Goal: Information Seeking & Learning: Learn about a topic

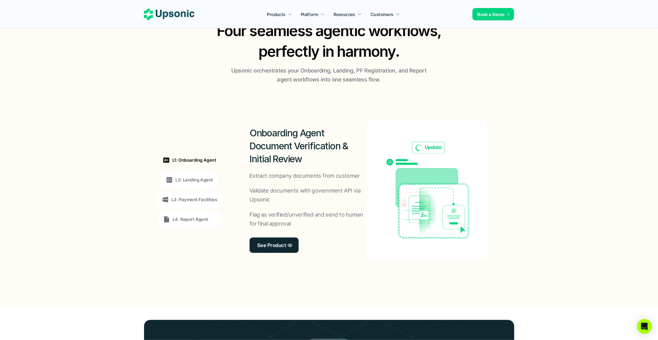
scroll to position [393, 0]
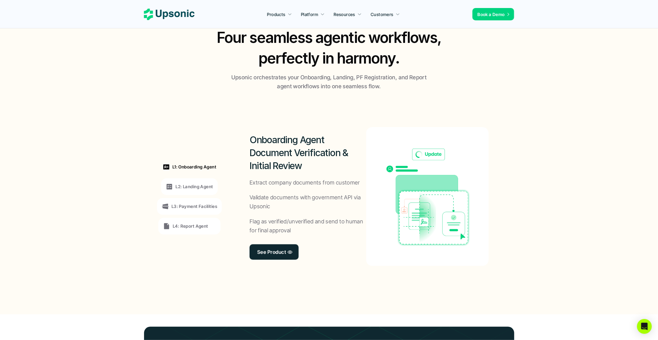
click at [298, 153] on h2 "Onboarding Agent Document Verification & Initial Review" at bounding box center [308, 152] width 117 height 39
click at [174, 185] on div "L2: Landing Agent" at bounding box center [189, 186] width 47 height 7
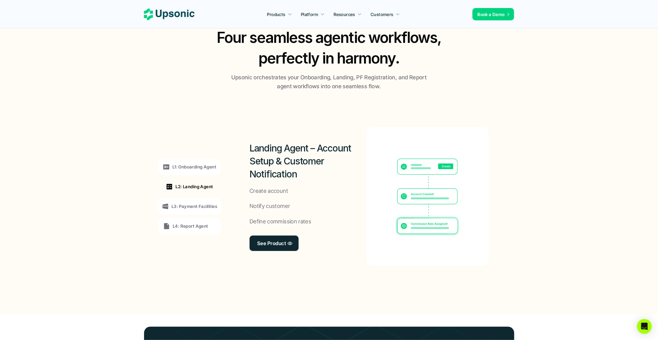
click at [192, 160] on div "L1: Onboarding Agent" at bounding box center [189, 167] width 63 height 17
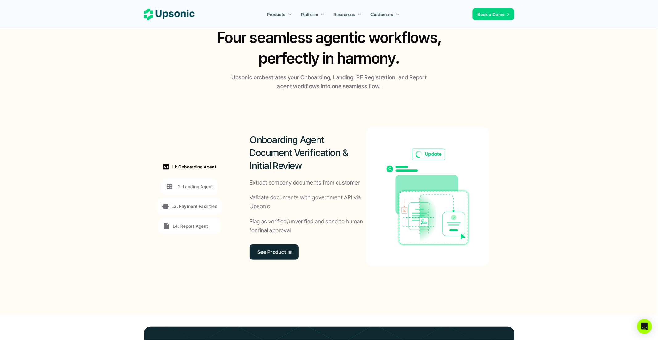
click at [196, 160] on div "L1: Onboarding Agent" at bounding box center [189, 167] width 63 height 17
click at [191, 190] on div "L2: Landing Agent" at bounding box center [189, 186] width 56 height 17
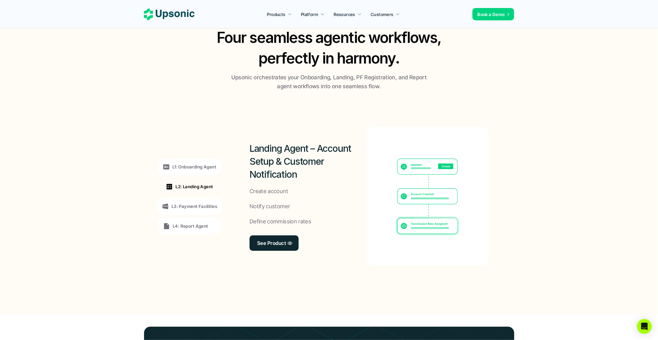
click at [194, 164] on p "L1: Onboarding Agent" at bounding box center [194, 166] width 44 height 6
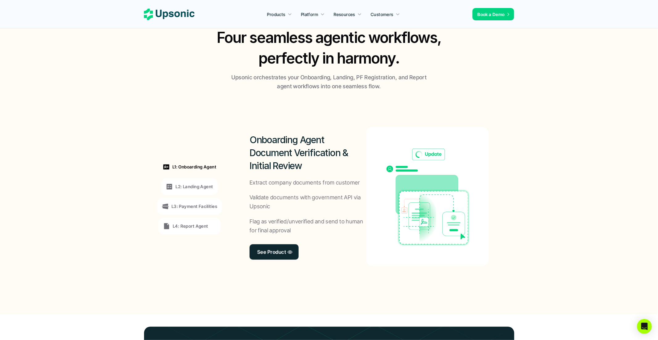
click at [194, 185] on p "L2: Landing Agent" at bounding box center [193, 186] width 37 height 6
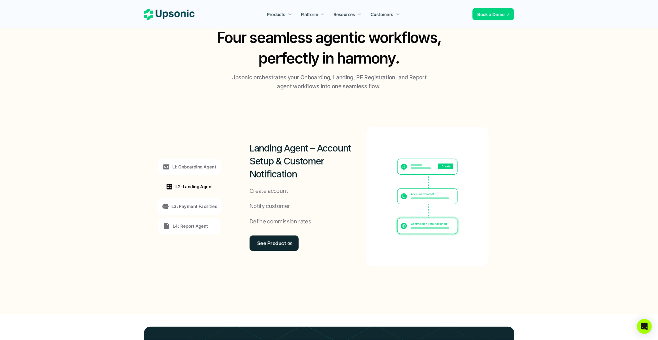
click at [194, 211] on div "L3: Payment Facilities" at bounding box center [189, 206] width 65 height 17
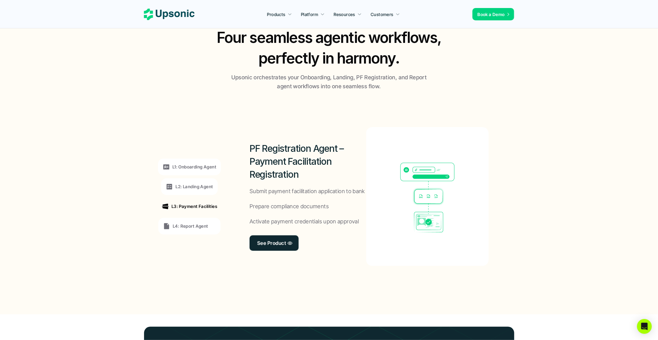
click at [193, 227] on p "L4: Report Agent" at bounding box center [190, 226] width 35 height 6
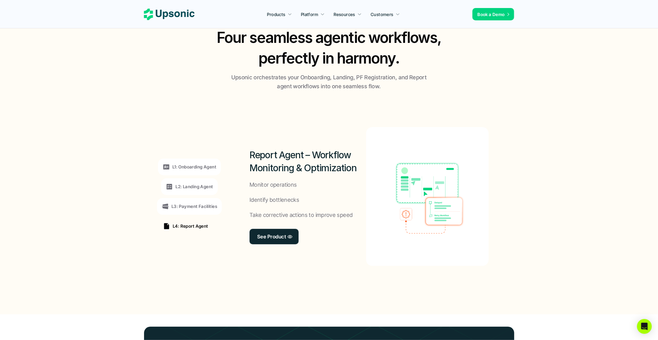
click at [187, 169] on p "L1: Onboarding Agent" at bounding box center [194, 166] width 44 height 6
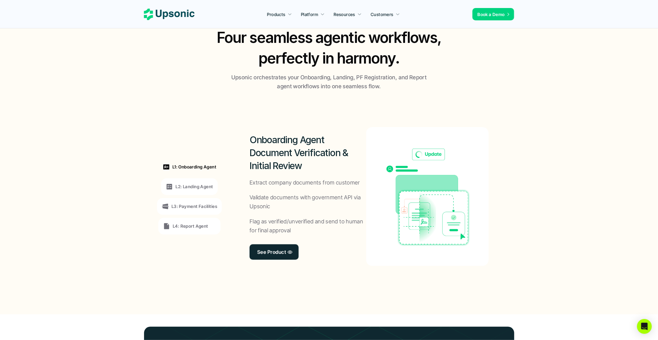
click at [189, 168] on p "L1: Onboarding Agent" at bounding box center [194, 166] width 44 height 6
click at [189, 185] on p "L2: Landing Agent" at bounding box center [193, 186] width 37 height 6
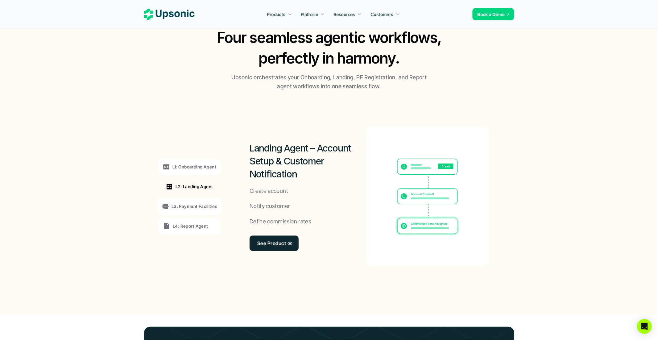
click at [190, 157] on div "L1: Onboarding Agent L2: Landing Agent L3: Payment Facilities L4: Report Agent" at bounding box center [189, 196] width 85 height 167
click at [190, 160] on div "L1: Onboarding Agent" at bounding box center [189, 167] width 63 height 17
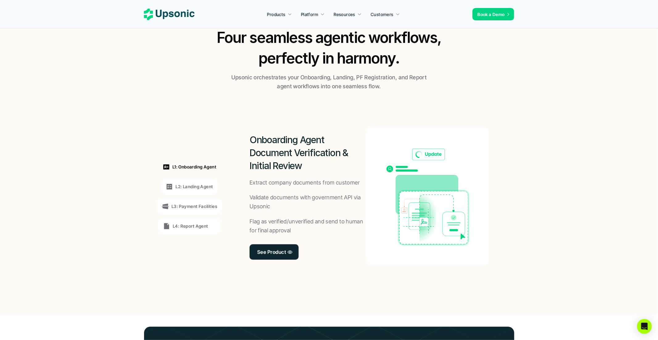
click at [189, 182] on div "L2: Landing Agent" at bounding box center [189, 186] width 56 height 17
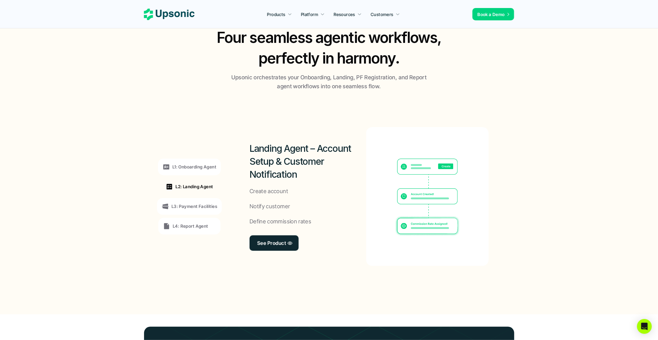
click at [191, 171] on div "L1: Onboarding Agent" at bounding box center [189, 167] width 63 height 17
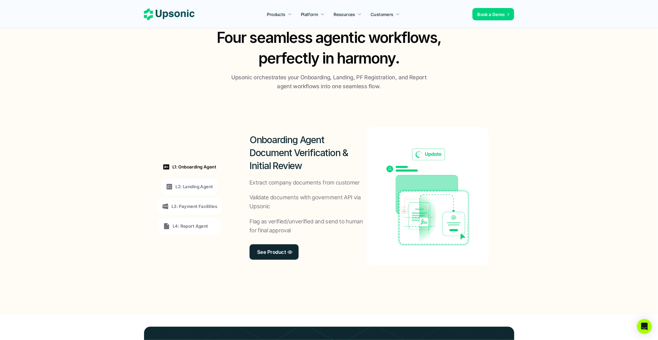
click at [201, 191] on div "L2: Landing Agent" at bounding box center [189, 186] width 56 height 17
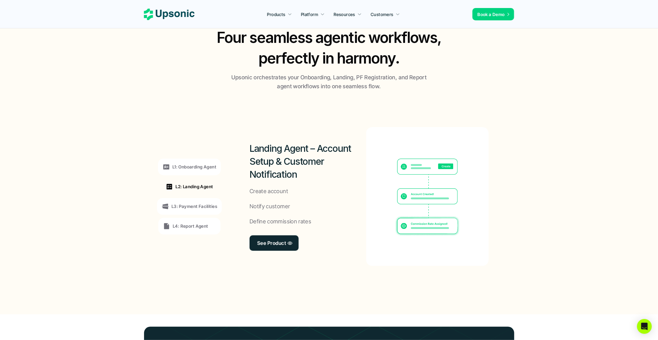
click at [201, 175] on div "L1: Onboarding Agent" at bounding box center [189, 167] width 63 height 17
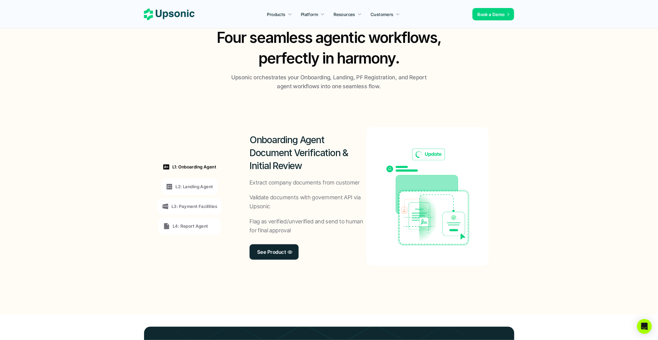
click at [203, 185] on p "L2: Landing Agent" at bounding box center [193, 186] width 37 height 6
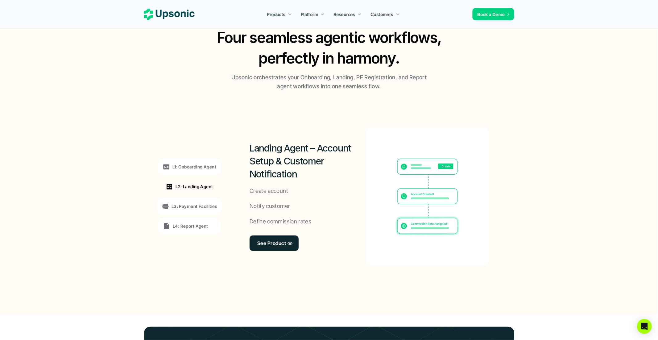
click at [203, 167] on p "L1: Onboarding Agent" at bounding box center [194, 166] width 44 height 6
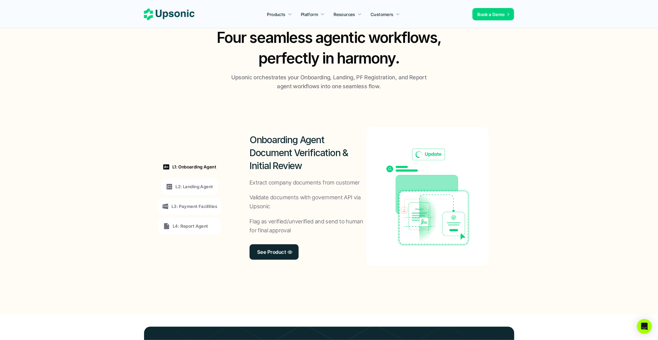
click at [199, 191] on div "L2: Landing Agent" at bounding box center [189, 186] width 56 height 17
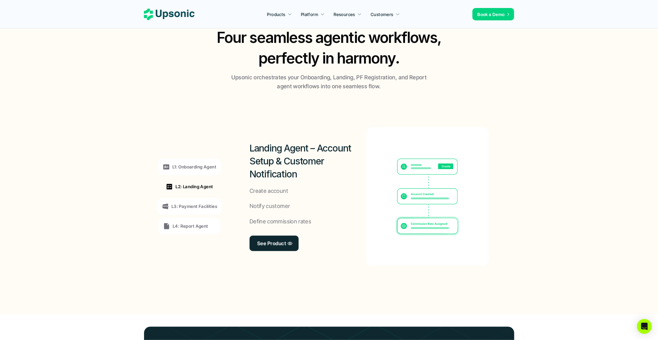
click at [199, 164] on p "L1: Onboarding Agent" at bounding box center [194, 166] width 44 height 6
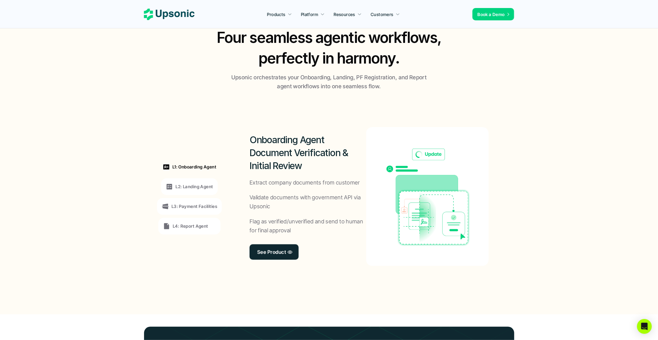
click at [198, 185] on p "L2: Landing Agent" at bounding box center [193, 186] width 37 height 6
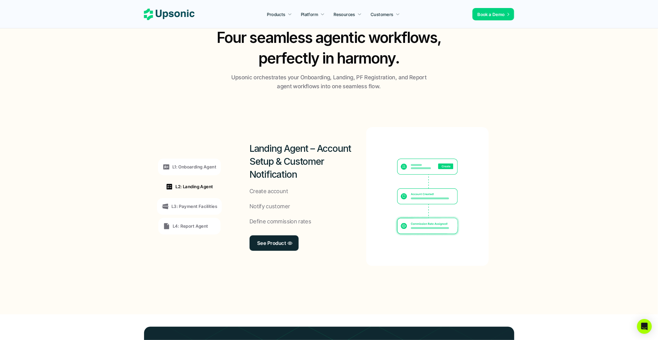
click at [195, 172] on div "L1: Onboarding Agent" at bounding box center [189, 167] width 63 height 17
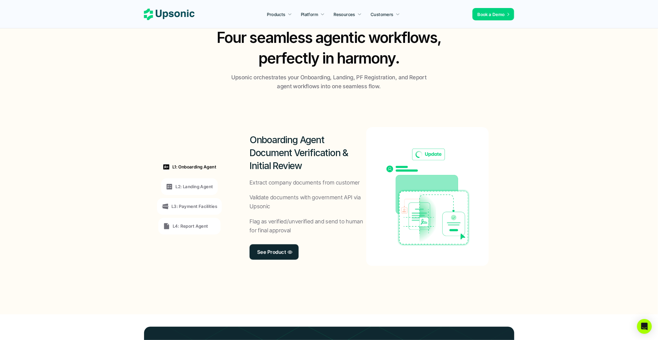
click at [170, 186] on icon at bounding box center [170, 187] width 6 height 6
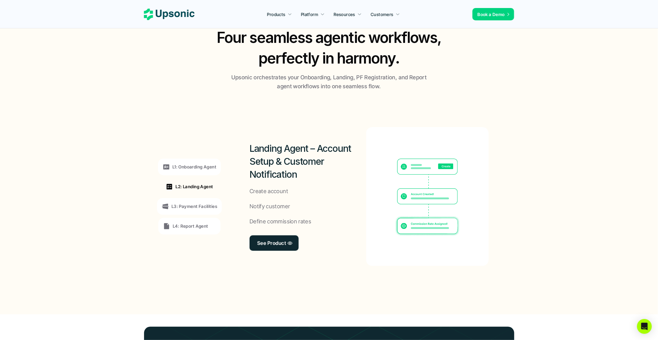
click at [180, 207] on p "L3: Payment Facilities" at bounding box center [194, 206] width 46 height 6
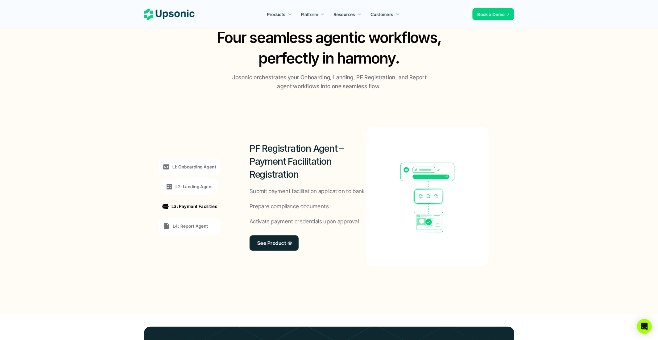
click at [284, 181] on div "PF Registration Agent – Payment Facilitation Registration Submit payment facili…" at bounding box center [308, 196] width 117 height 139
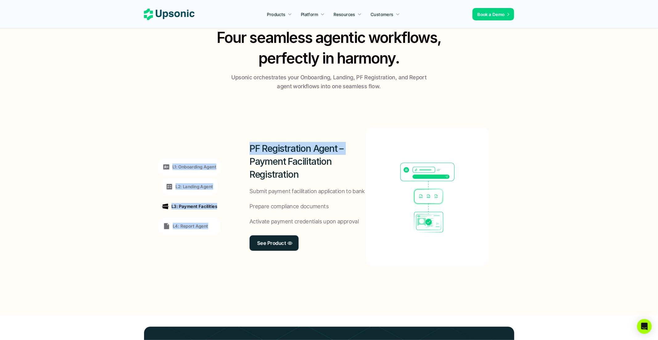
drag, startPoint x: 349, startPoint y: 149, endPoint x: 230, endPoint y: 161, distance: 119.7
click at [230, 161] on div "L1: Onboarding Agent L2: Landing Agent L3: Payment Facilities L4: Report Agent …" at bounding box center [329, 196] width 356 height 186
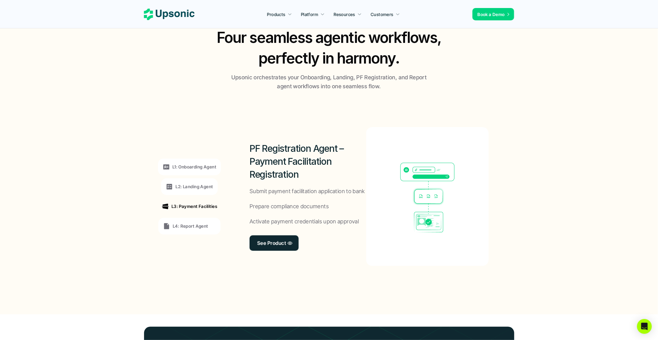
click at [209, 227] on div "L4: Report Agent" at bounding box center [189, 225] width 53 height 7
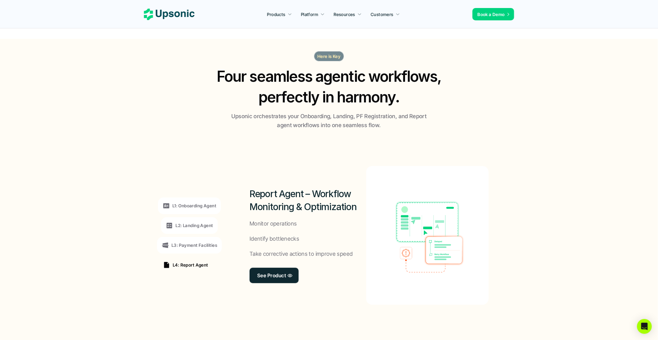
scroll to position [353, 0]
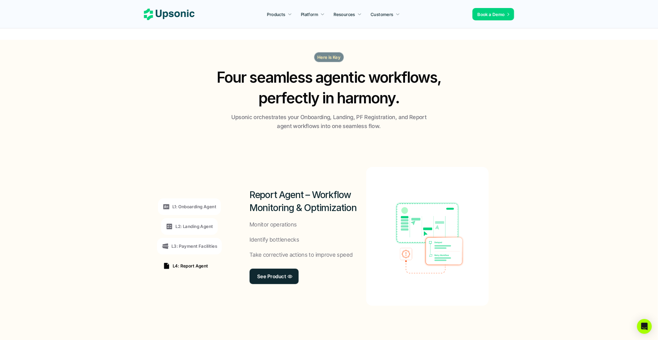
click at [204, 198] on div "L1: Onboarding Agent" at bounding box center [189, 206] width 63 height 17
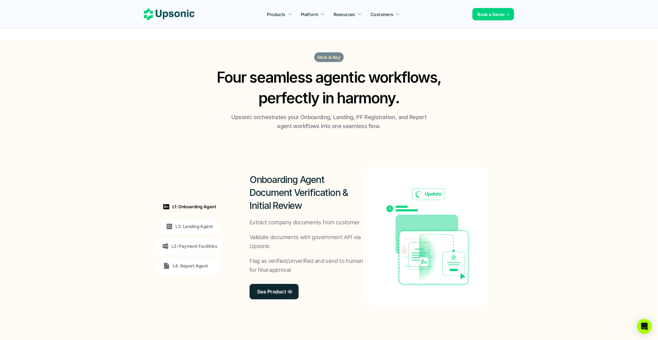
click at [203, 221] on div "L2: Landing Agent" at bounding box center [189, 226] width 56 height 17
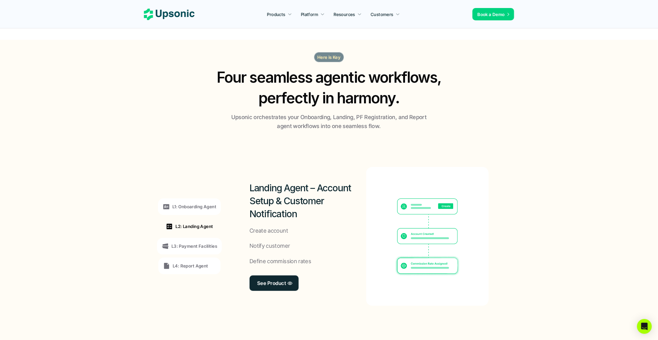
click at [203, 241] on div "L3: Payment Facilities" at bounding box center [189, 246] width 65 height 17
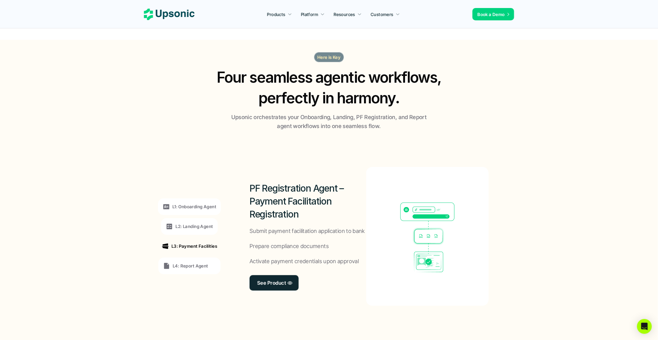
click at [203, 266] on p "L4: Report Agent" at bounding box center [190, 265] width 35 height 6
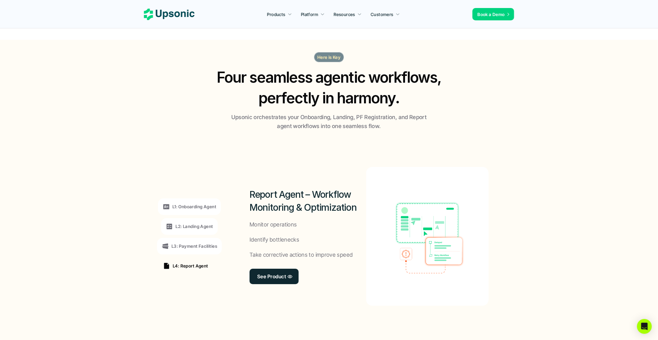
click at [202, 203] on p "L1: Onboarding Agent" at bounding box center [194, 206] width 44 height 6
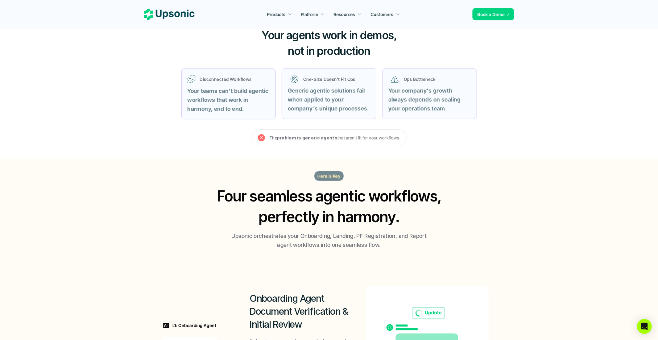
scroll to position [201, 0]
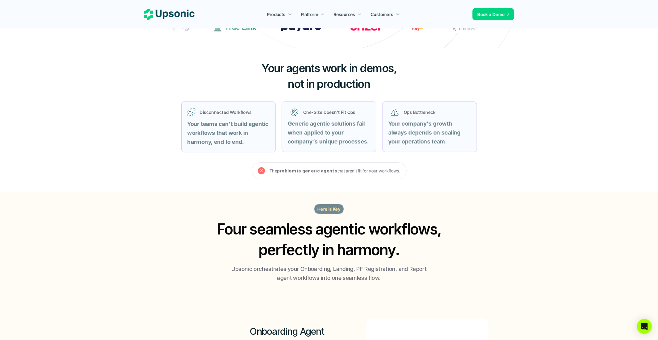
click at [160, 14] on use at bounding box center [169, 14] width 51 height 11
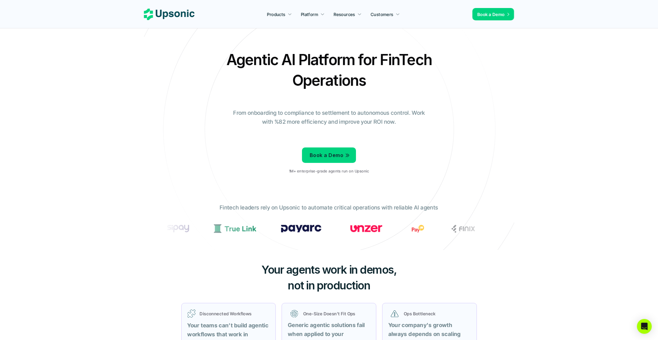
click at [430, 97] on div "Agentic AI Platform for FinTech Operations From onboarding to compliance to set…" at bounding box center [329, 114] width 361 height 130
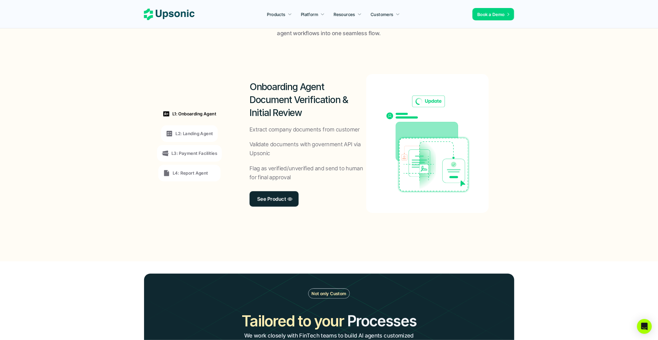
scroll to position [514, 0]
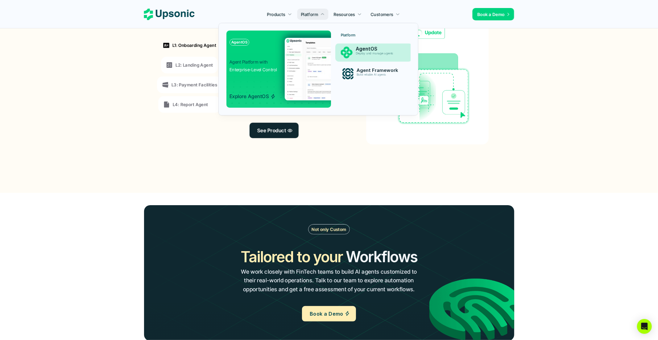
click at [357, 52] on p "Deploy and manage agents" at bounding box center [379, 53] width 47 height 3
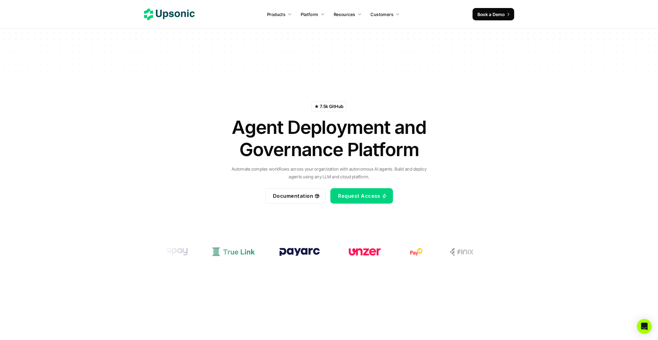
click at [290, 130] on h1 "Agent Deployment and Governance Platform" at bounding box center [329, 138] width 216 height 44
click at [292, 129] on h1 "Agent Deployment and Governance Platform" at bounding box center [329, 138] width 216 height 44
click at [345, 127] on h1 "Agent Deployment and Governance Platform" at bounding box center [329, 138] width 216 height 44
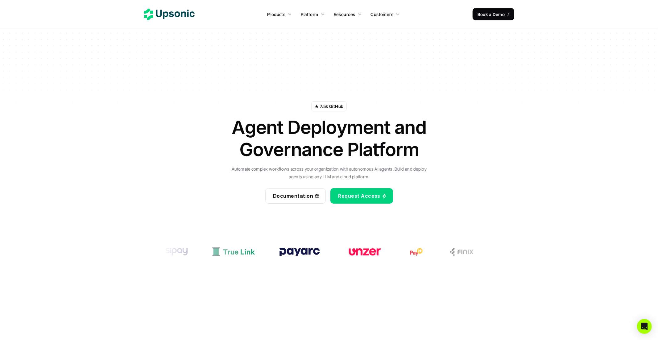
click at [376, 73] on div "★ 7.5k GitHub Agent Deployment and Governance Platform Automate complex workflo…" at bounding box center [329, 142] width 361 height 160
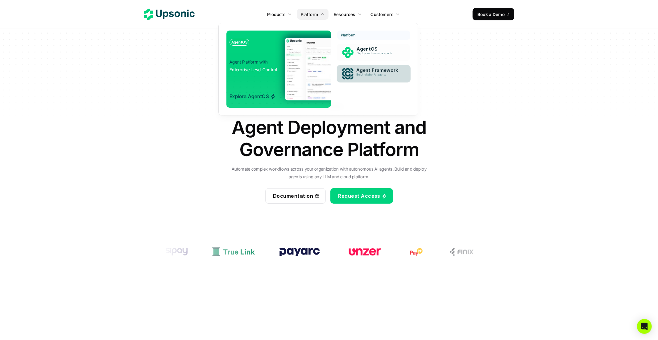
click at [364, 71] on p "Agent Framework" at bounding box center [379, 71] width 46 height 6
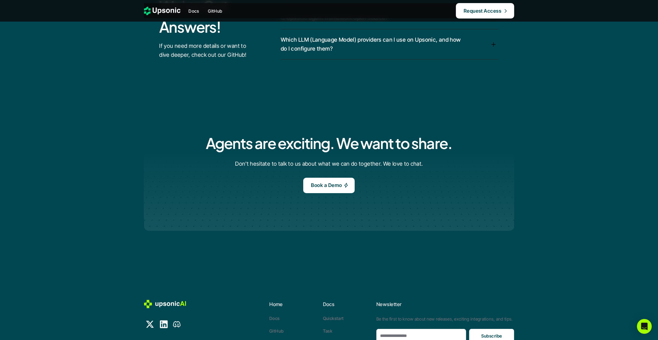
scroll to position [1960, 0]
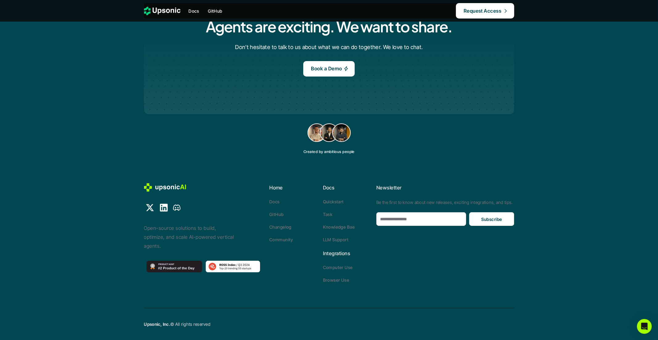
click at [155, 157] on div "Created by ambitious people" at bounding box center [329, 139] width 357 height 40
click at [464, 85] on div at bounding box center [329, 76] width 444 height 78
click at [339, 153] on p "Created by ambitious people" at bounding box center [328, 152] width 51 height 4
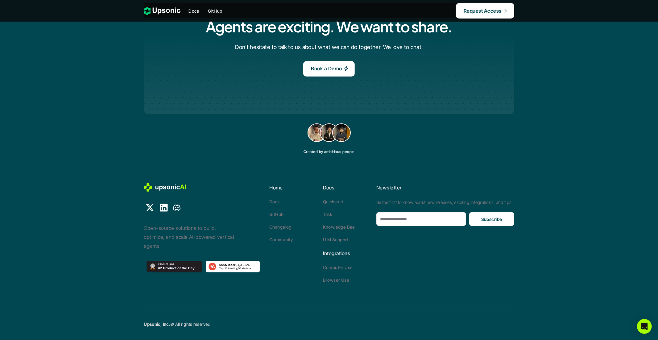
click at [354, 153] on div "Created by ambitious people" at bounding box center [329, 139] width 357 height 40
click at [432, 95] on div at bounding box center [329, 76] width 444 height 78
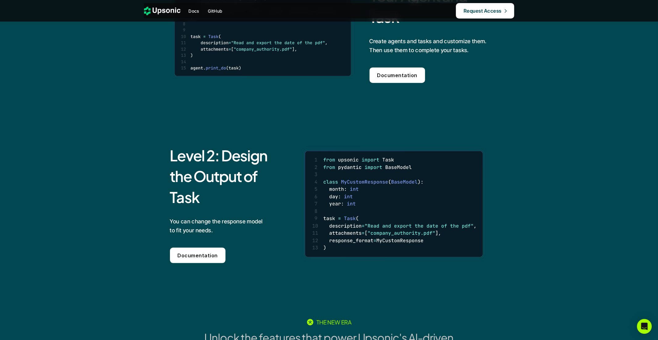
scroll to position [0, 0]
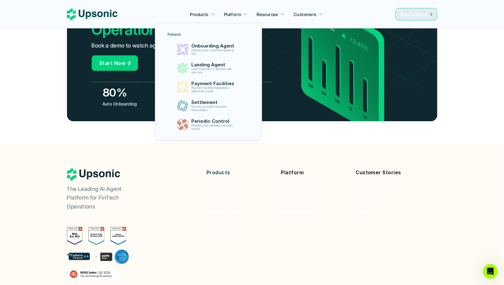
scroll to position [2231, 0]
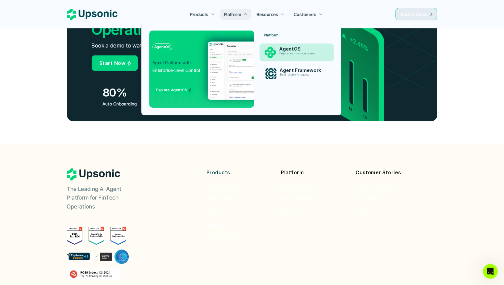
click at [284, 57] on div "Deploy and manage agents" at bounding box center [302, 55] width 46 height 7
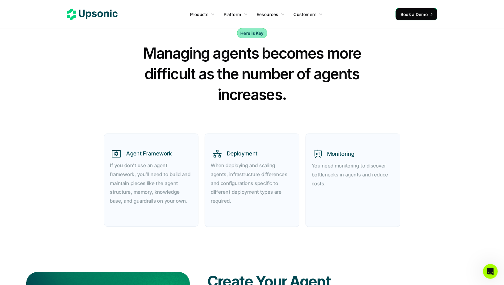
scroll to position [273, 0]
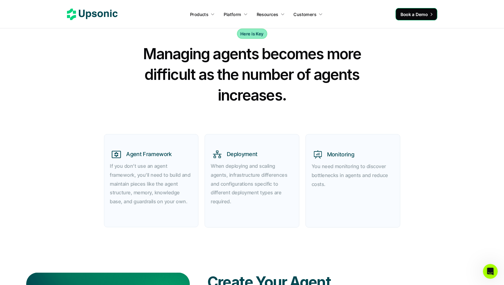
click at [90, 10] on icon at bounding box center [92, 14] width 51 height 11
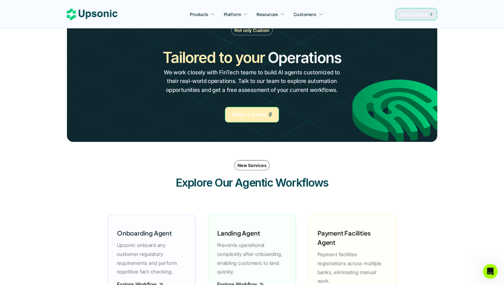
scroll to position [714, 0]
